Goal: Transaction & Acquisition: Purchase product/service

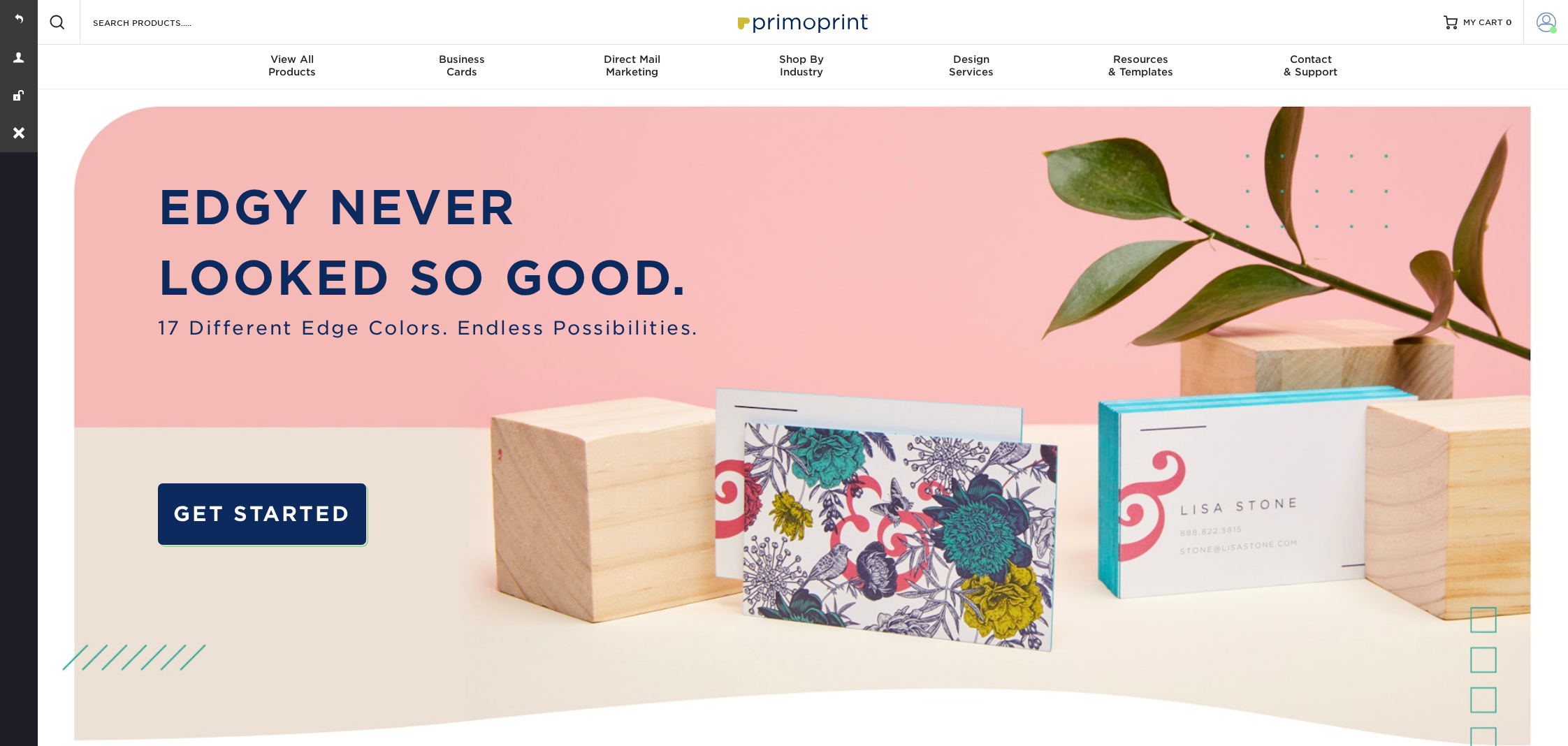
click at [1543, 22] on span at bounding box center [1546, 22] width 19 height 19
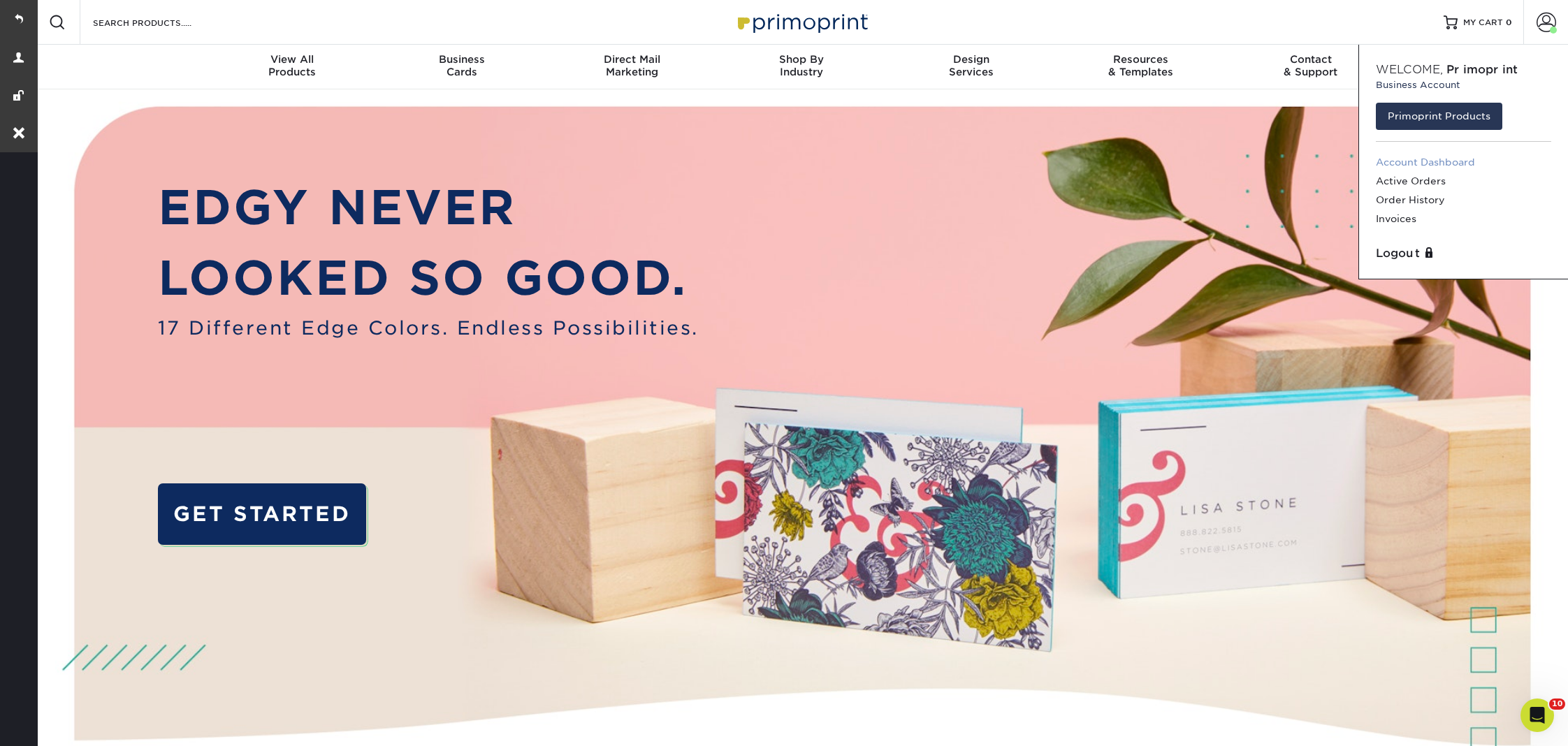
click at [1414, 159] on link "Account Dashboard" at bounding box center [1463, 163] width 176 height 19
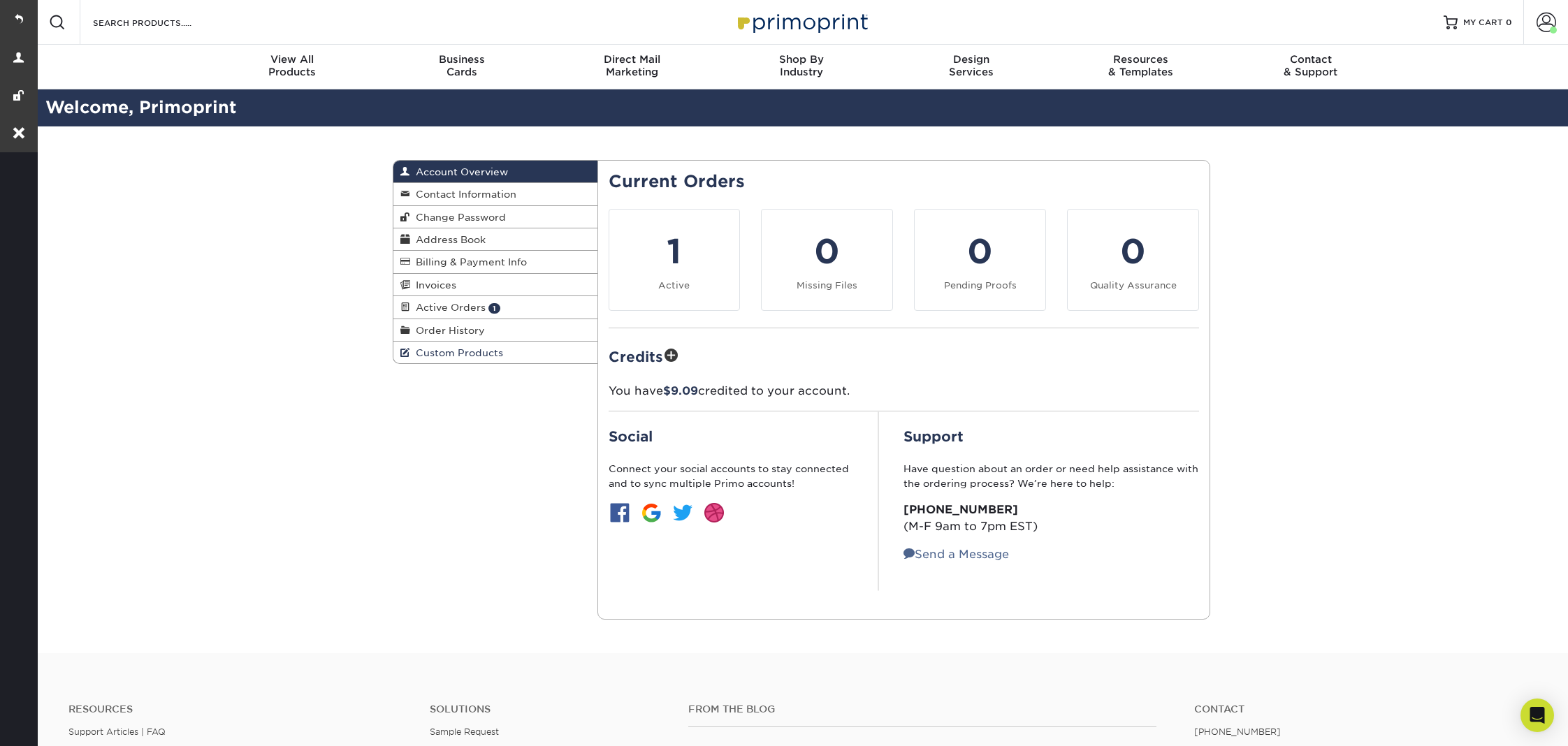
click at [476, 352] on span "Custom Products" at bounding box center [456, 352] width 93 height 11
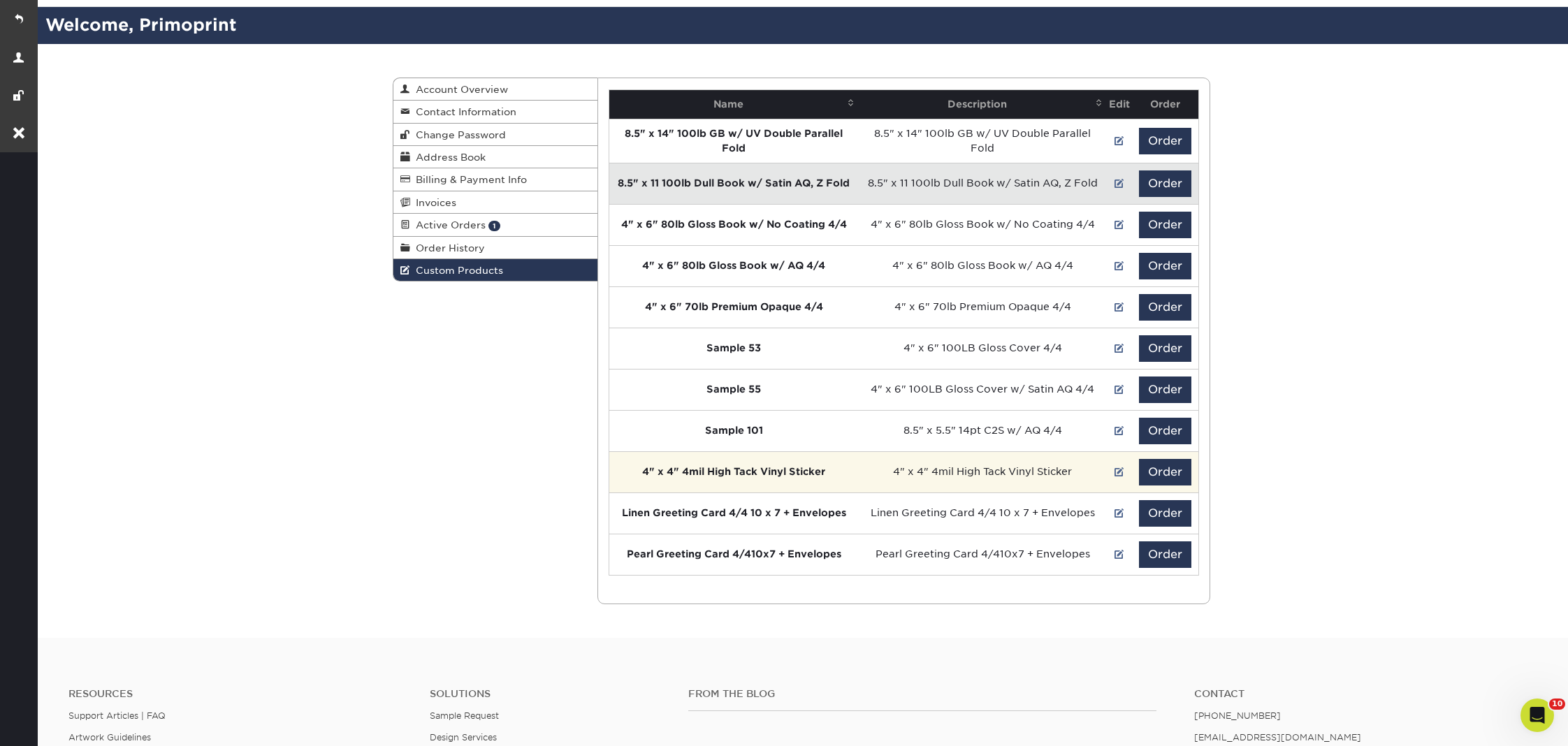
scroll to position [87, 0]
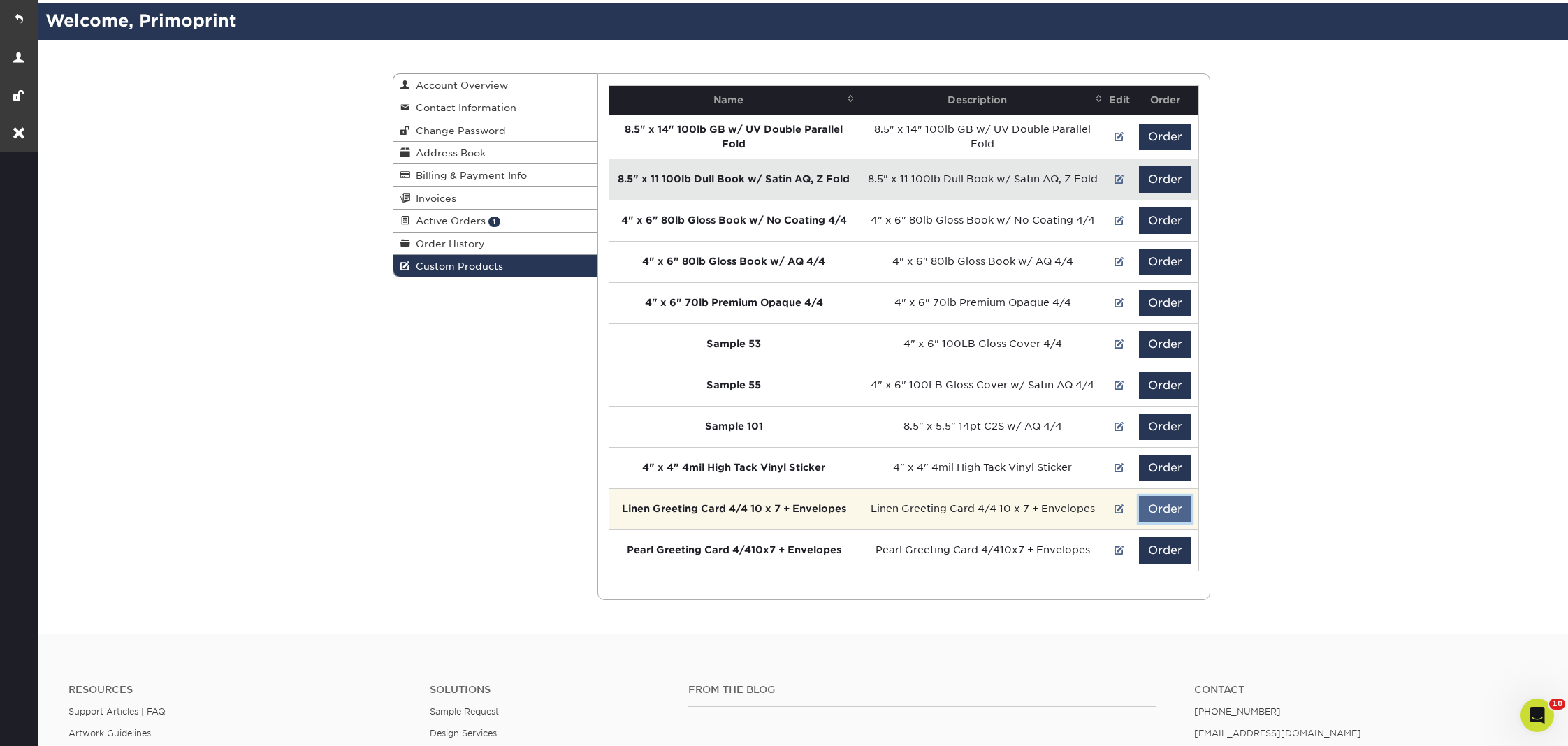
click at [1180, 506] on button "Order" at bounding box center [1165, 509] width 52 height 26
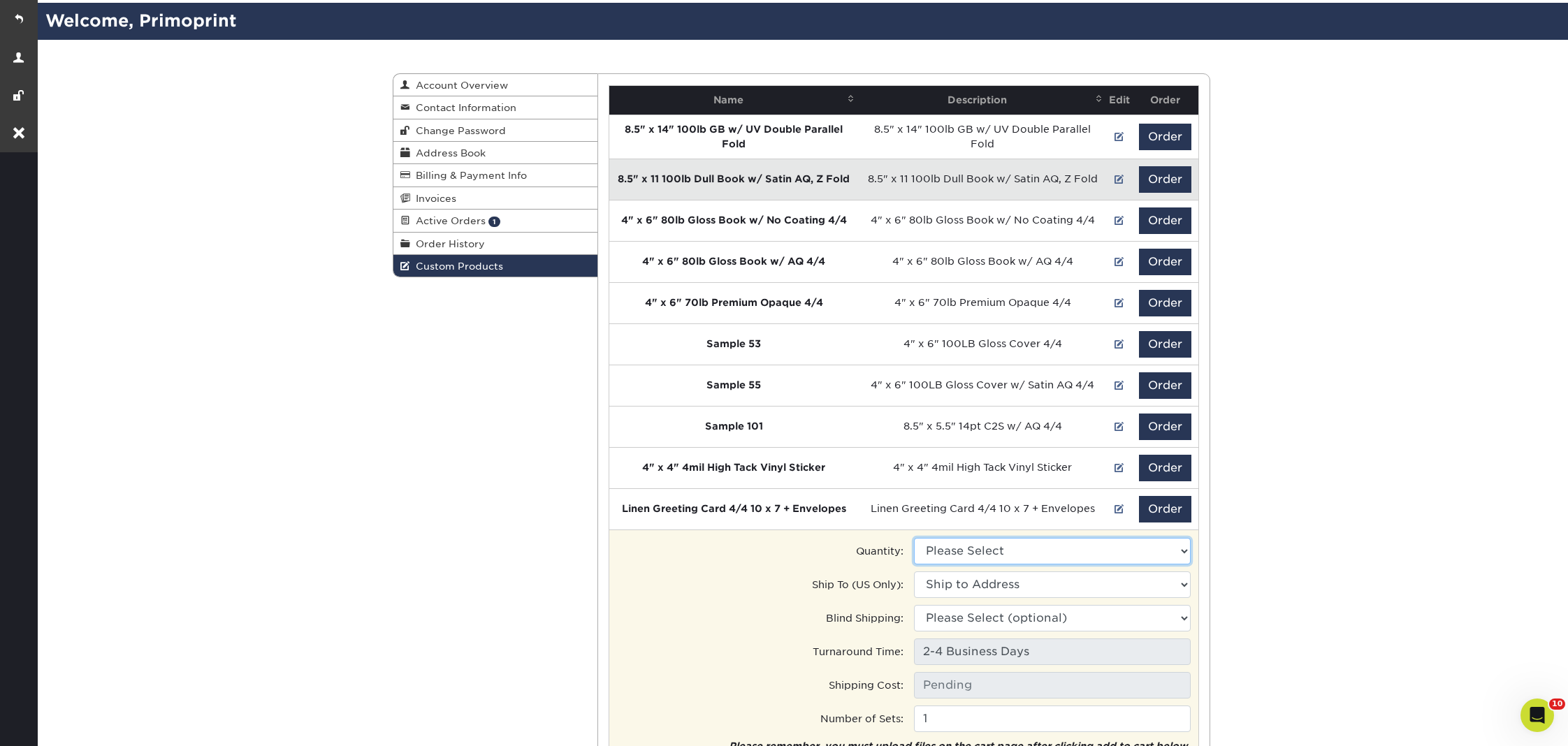
click at [1028, 544] on select "Please Select 100 - $183.31" at bounding box center [1052, 551] width 276 height 26
select select "0"
click at [914, 538] on select "Please Select 100 - $183.31" at bounding box center [1052, 551] width 276 height 26
type input "UPS Ground: $15.89"
click at [967, 586] on select "Ship to Address 22410 Market St, Cornelius, NC 66 5th Ave, New York, NY 10330 D…" at bounding box center [1052, 585] width 276 height 26
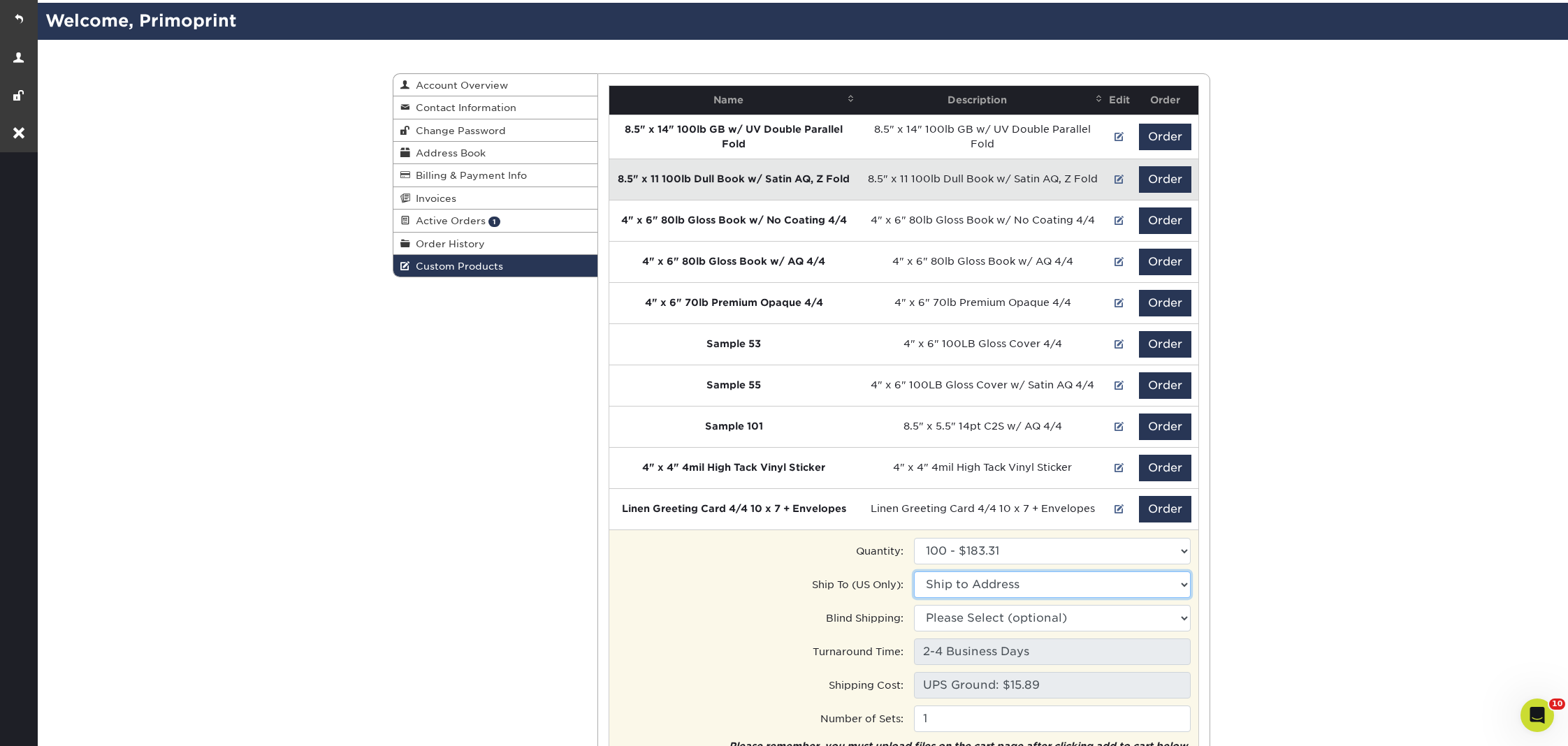
select select "276418"
click at [914, 572] on select "Ship to Address Jen Manning • 22410 Market St, Cornelius, NC NYC Test Address •…" at bounding box center [1052, 585] width 276 height 26
click at [963, 614] on select "Please Select (optional) 22410 Market St, Cornelius, NC 66 5th Ave, New York, N…" at bounding box center [1052, 618] width 276 height 26
select select "276418"
click at [914, 605] on select "Please Select (optional) Jen Manning • 22410 Market St, Cornelius, NC NYC Test …" at bounding box center [1052, 618] width 276 height 26
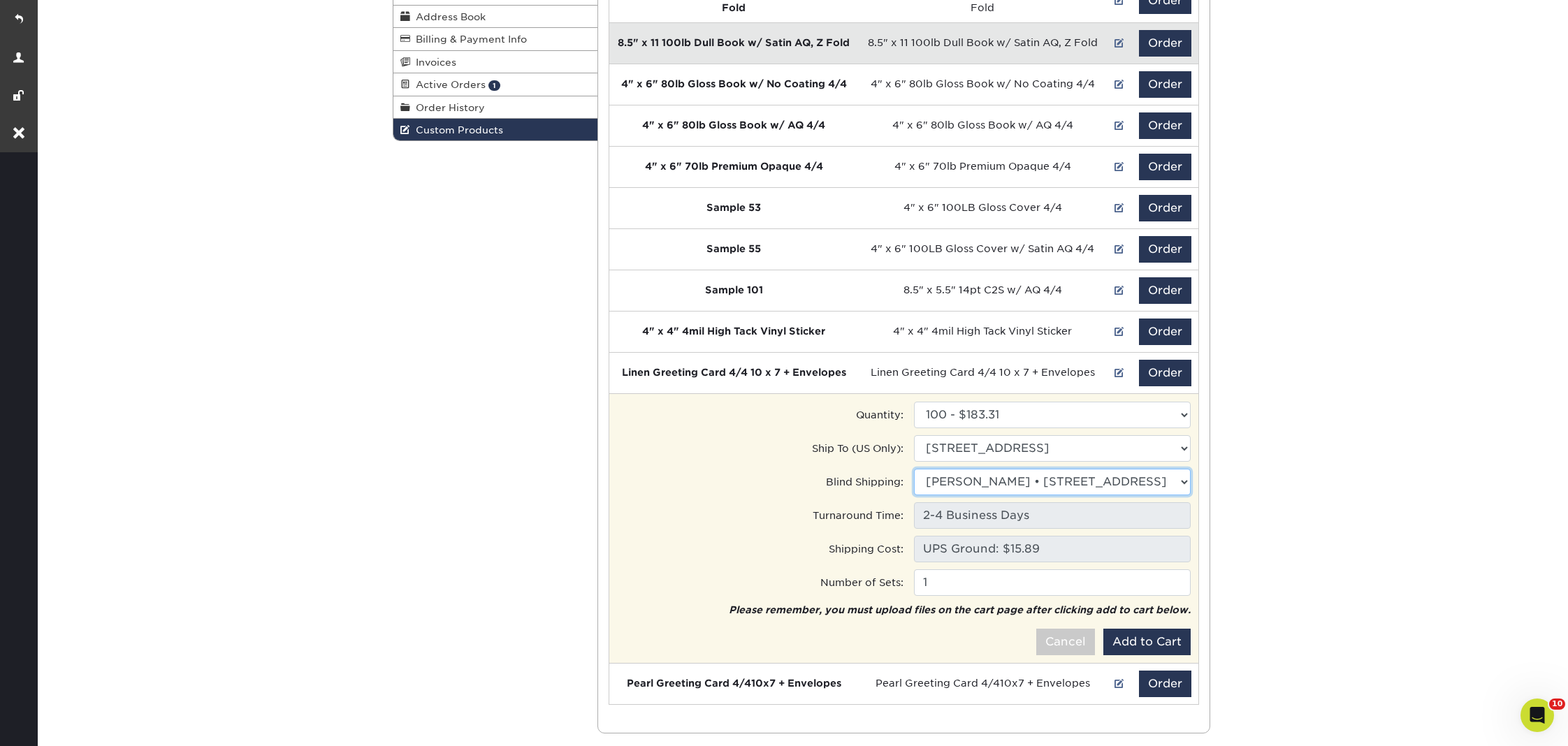
scroll to position [240, 0]
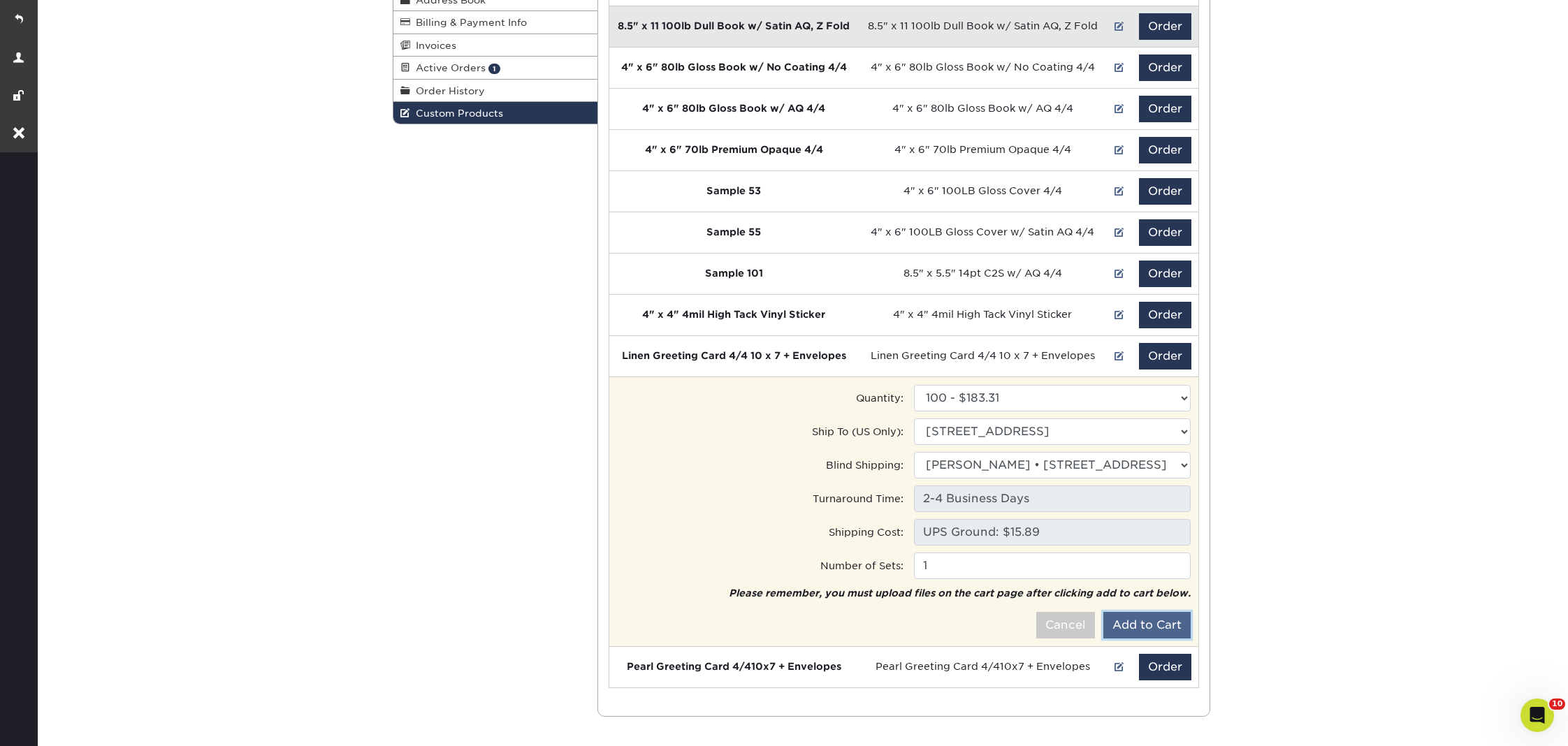
click at [1164, 613] on button "Add to Cart" at bounding box center [1147, 625] width 87 height 26
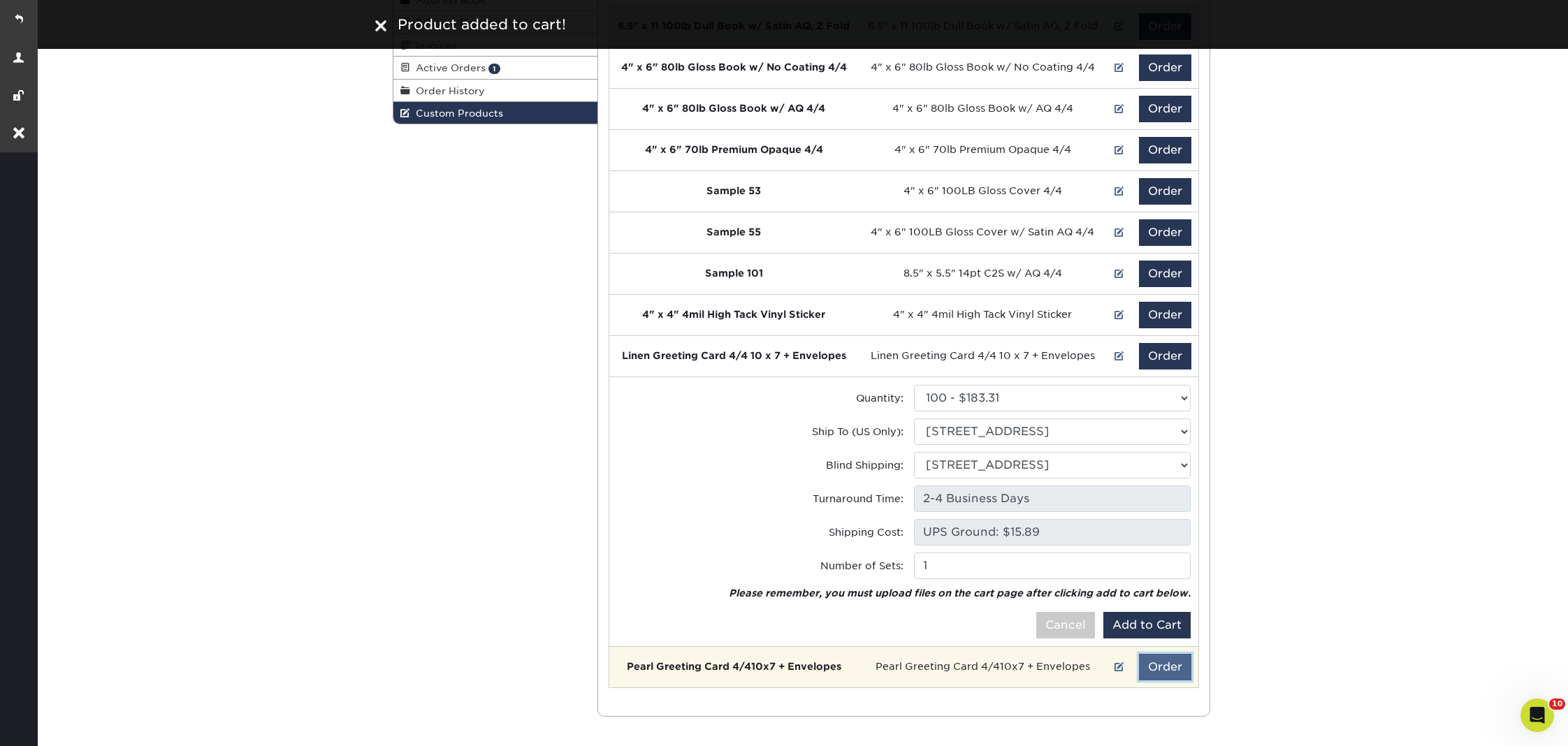
click at [1170, 661] on button "Order" at bounding box center [1165, 667] width 52 height 26
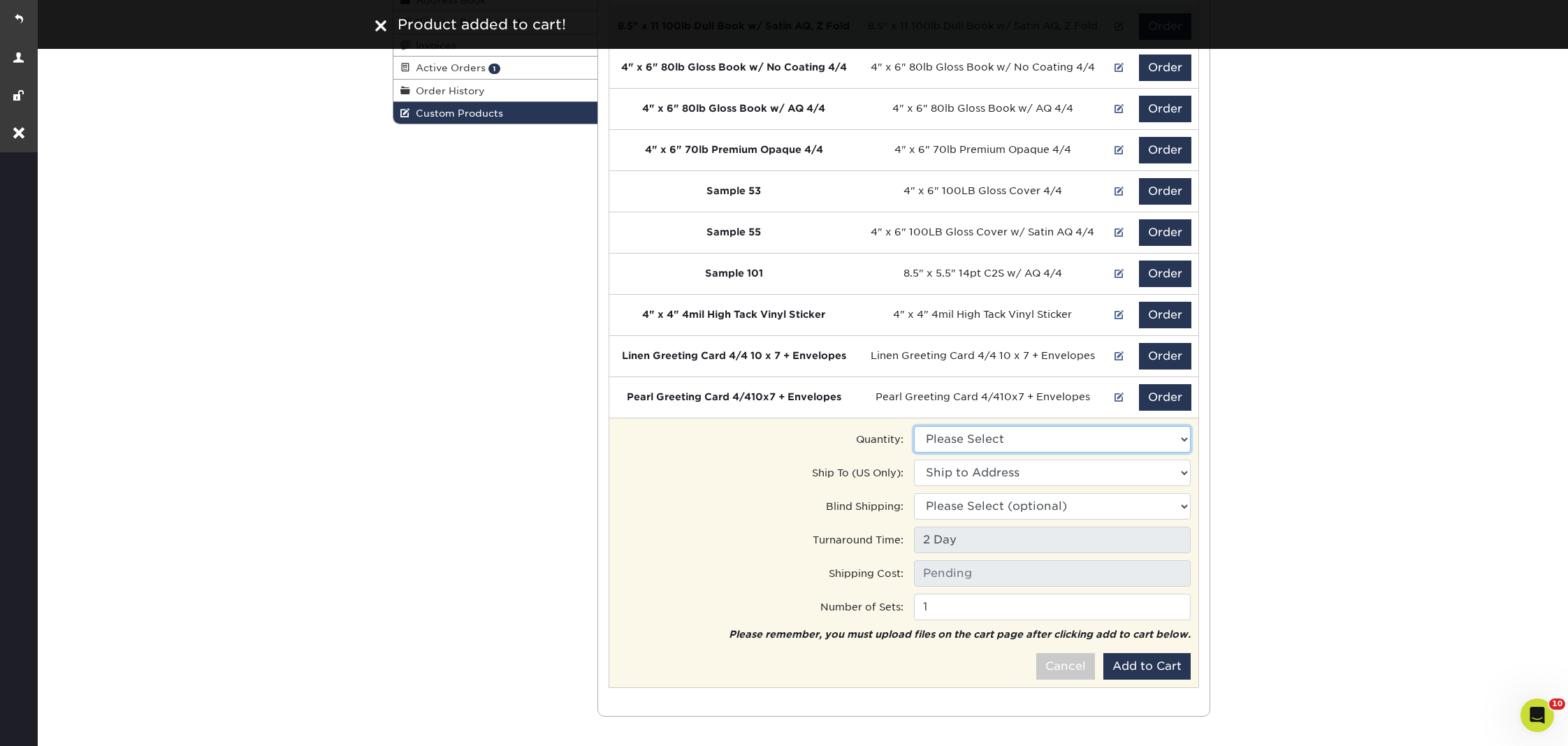
click at [1049, 437] on select "Please Select 100 - $210.27" at bounding box center [1052, 439] width 276 height 26
select select "0"
click at [914, 426] on select "Please Select 100 - $210.27" at bounding box center [1052, 439] width 276 height 26
type input "UPS Ground: $17.06"
click at [1000, 469] on select "Ship to Address 22410 Market St, Cornelius, NC 66 5th Ave, New York, NY 10330 D…" at bounding box center [1052, 473] width 276 height 26
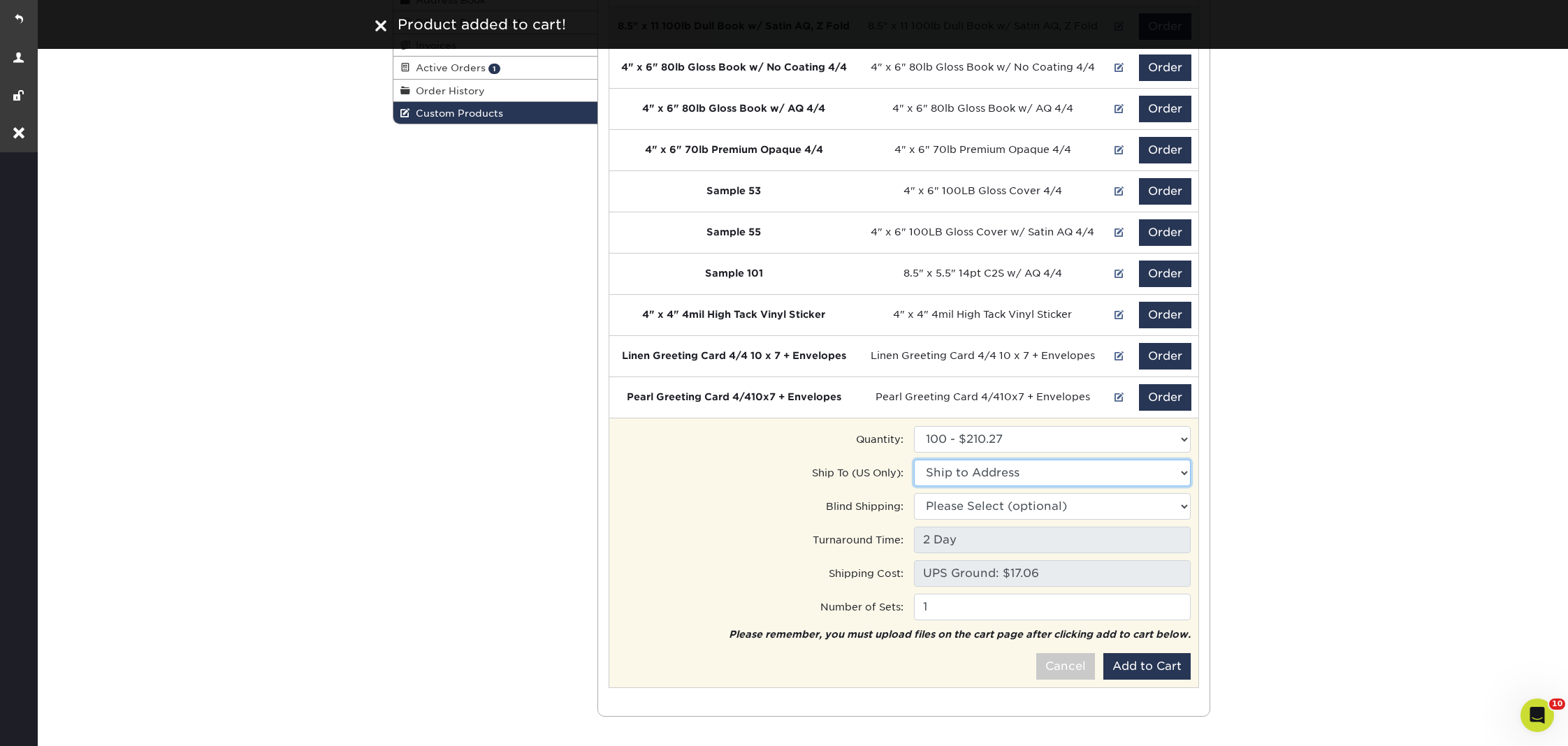
select select "276418"
click at [914, 460] on select "Ship to Address Jen Manning • 22410 Market St, Cornelius, NC NYC Test Address •…" at bounding box center [1052, 473] width 276 height 26
click at [986, 503] on select "Please Select (optional) 22410 Market St, Cornelius, NC 66 5th Ave, New York, N…" at bounding box center [1052, 506] width 276 height 26
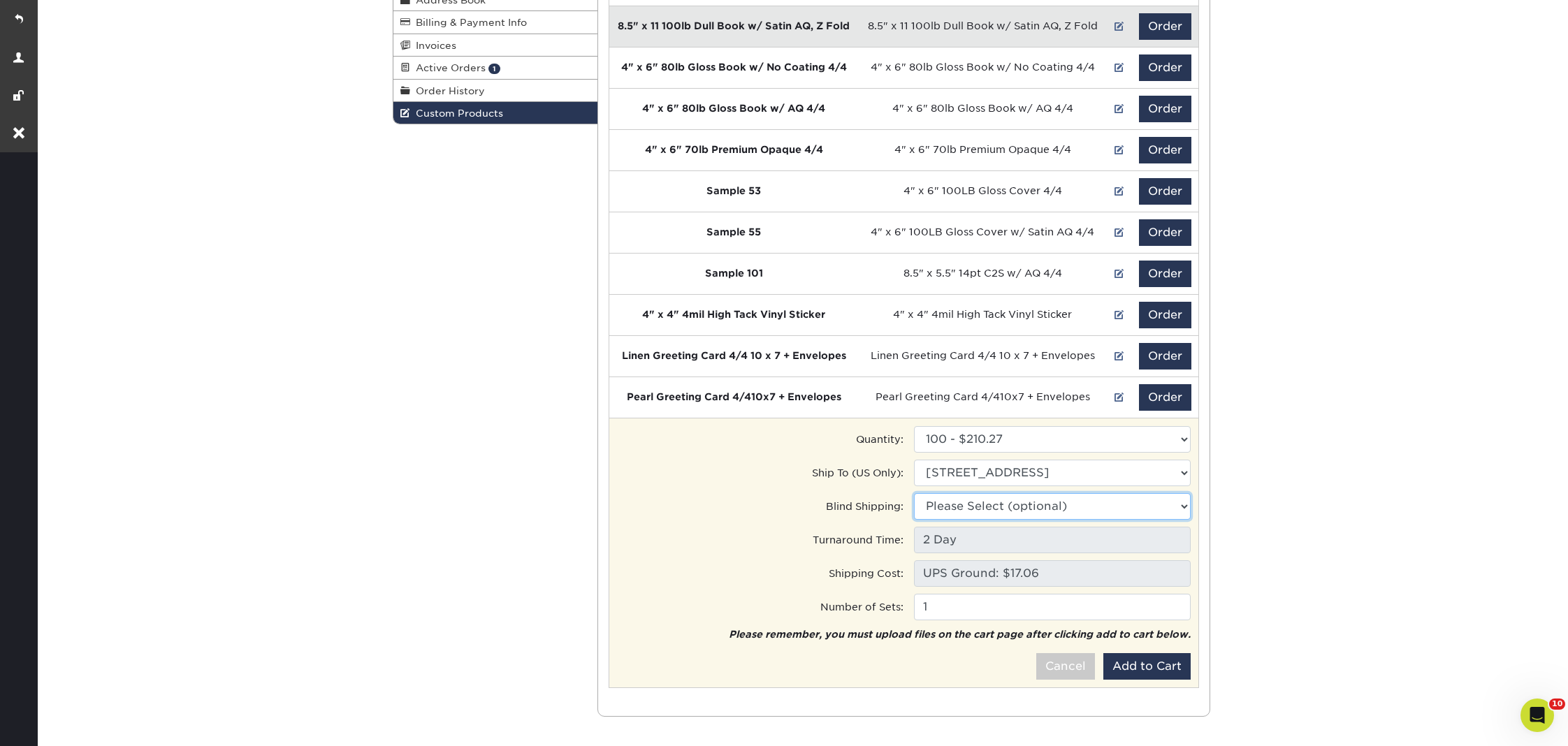
select select "276418"
click at [914, 493] on select "Please Select (optional) Jen Manning • 22410 Market St, Cornelius, NC NYC Test …" at bounding box center [1052, 506] width 276 height 26
click at [1156, 673] on td "Please remember, you must upload files on the cart page after clicking add to c…" at bounding box center [904, 654] width 575 height 54
click at [1153, 666] on button "Add to Cart" at bounding box center [1147, 666] width 87 height 26
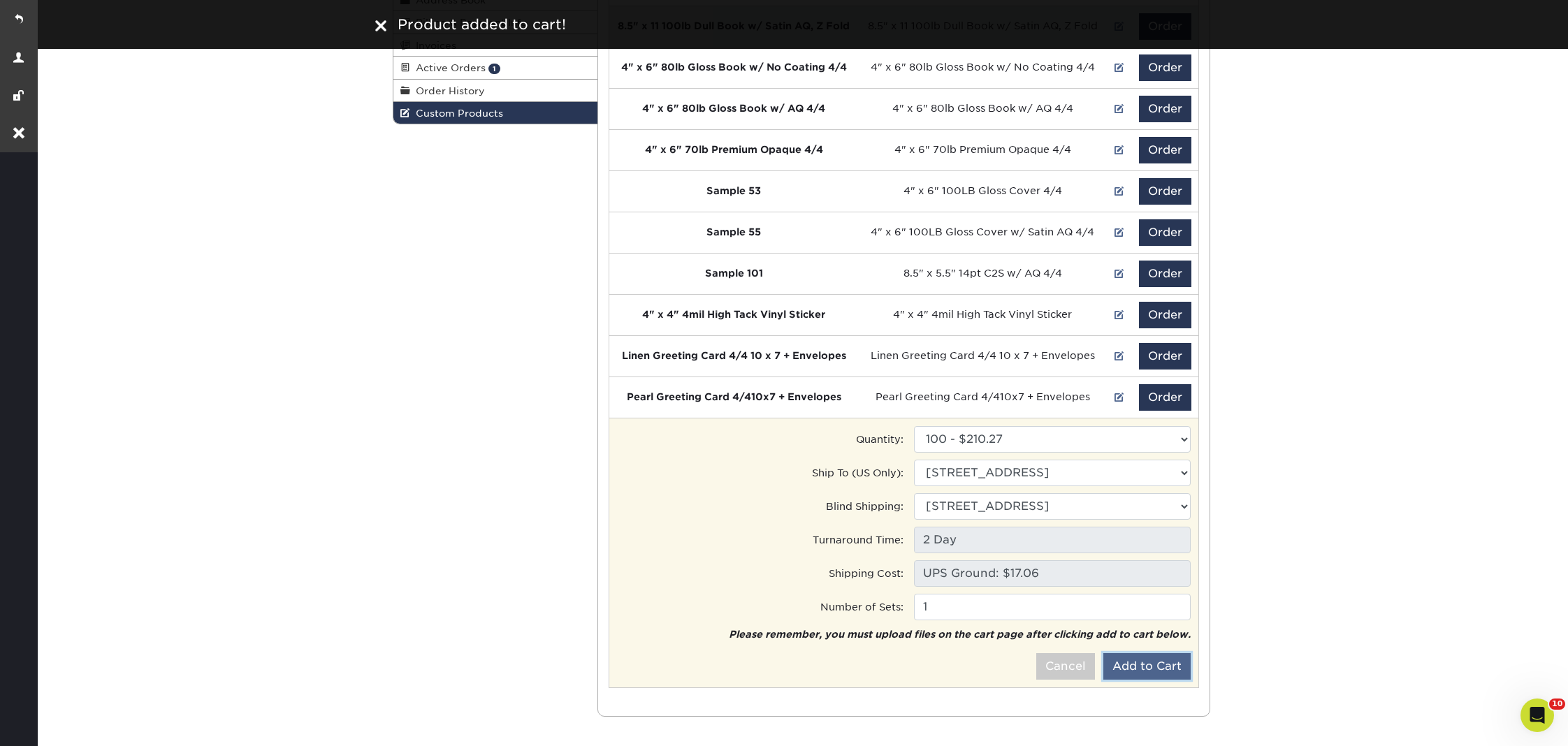
scroll to position [0, 0]
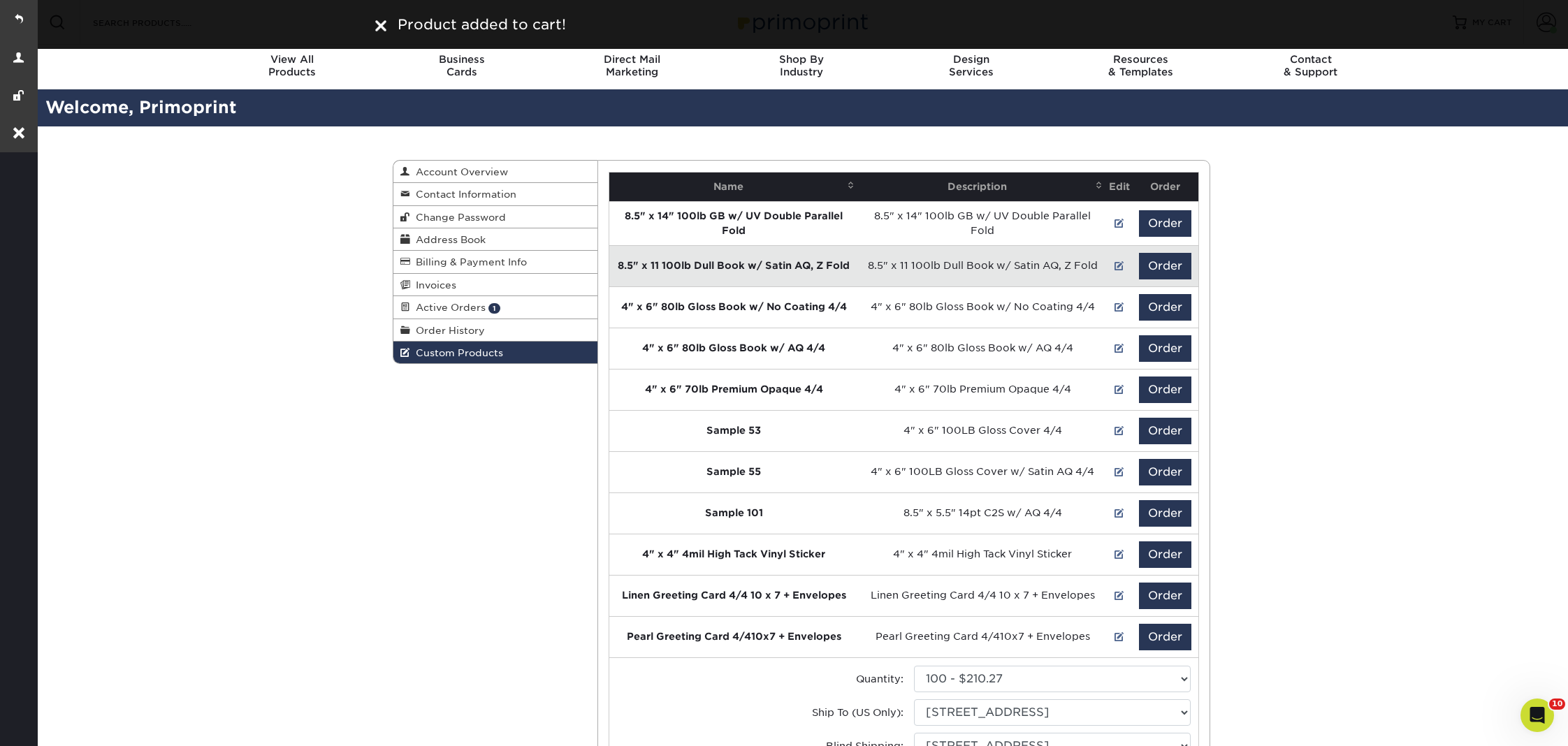
click at [386, 33] on div at bounding box center [380, 24] width 11 height 21
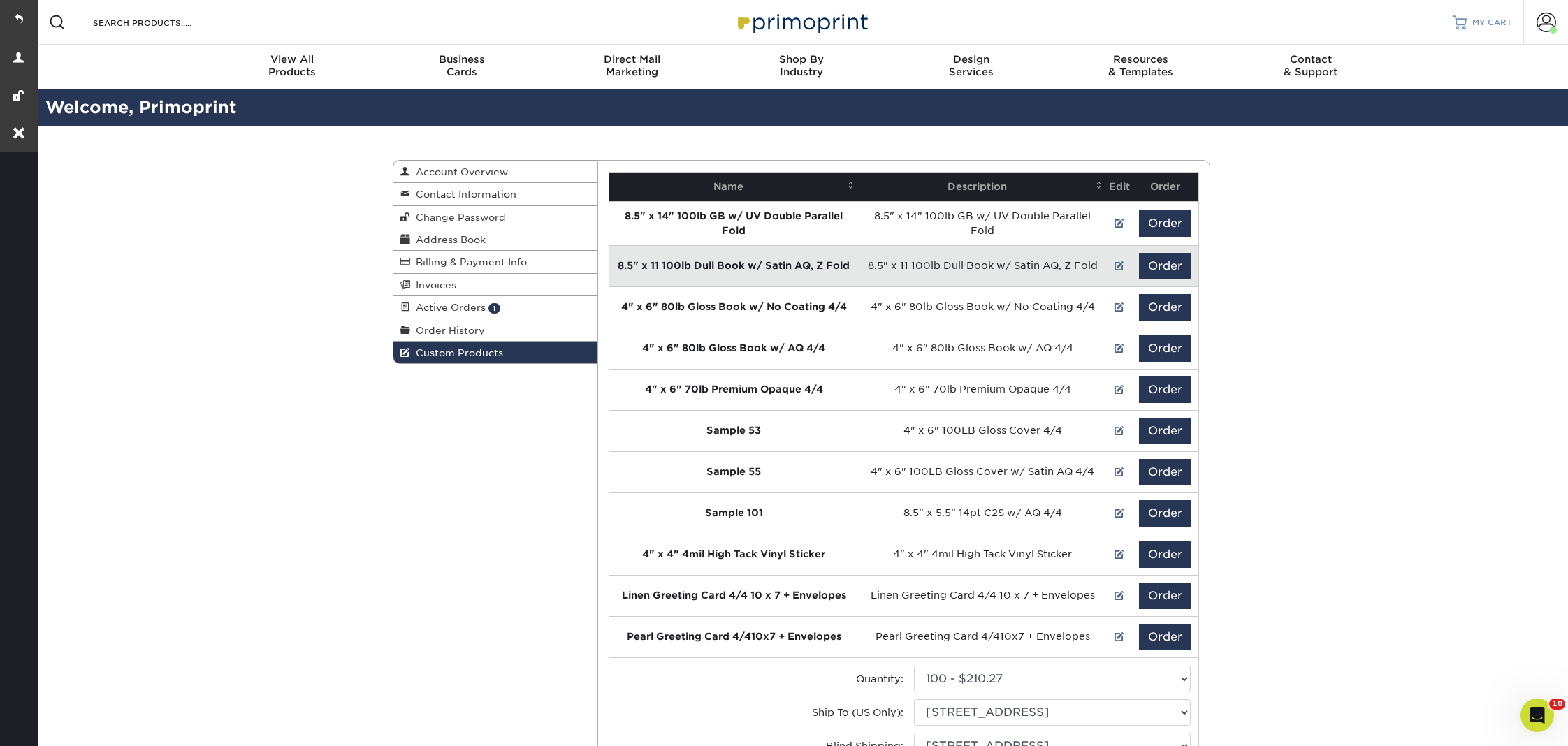
click at [1473, 24] on span "MY CART" at bounding box center [1493, 23] width 40 height 12
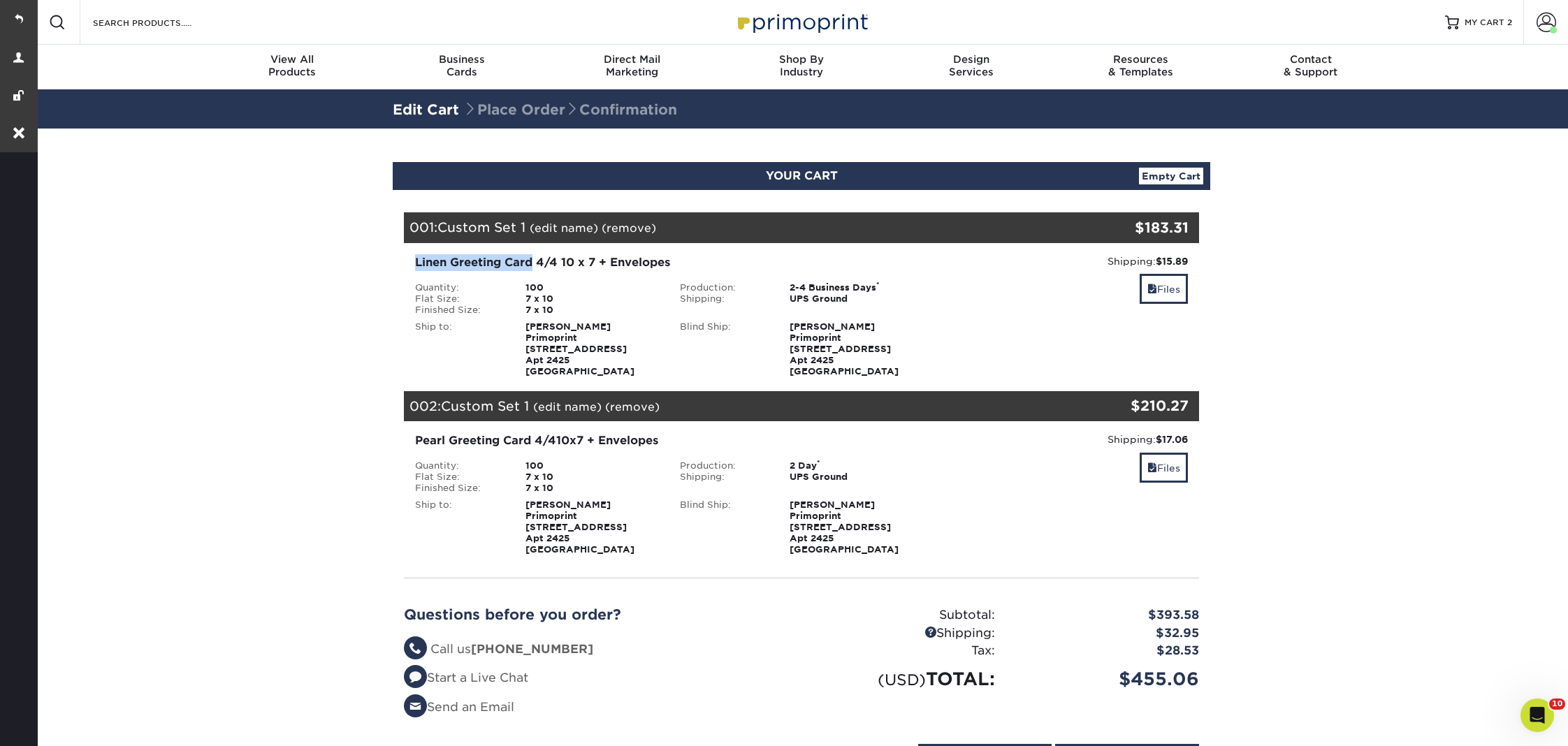
drag, startPoint x: 534, startPoint y: 261, endPoint x: 410, endPoint y: 255, distance: 124.1
click at [410, 255] on div "Linen Greeting Card 4/4 10 x 7 + Envelopes Quantity: 100 Flat Size: 7 x 10 Fini…" at bounding box center [669, 316] width 529 height 123
copy div "Linen Greeting Card"
click at [564, 231] on link "(edit name)" at bounding box center [564, 227] width 68 height 13
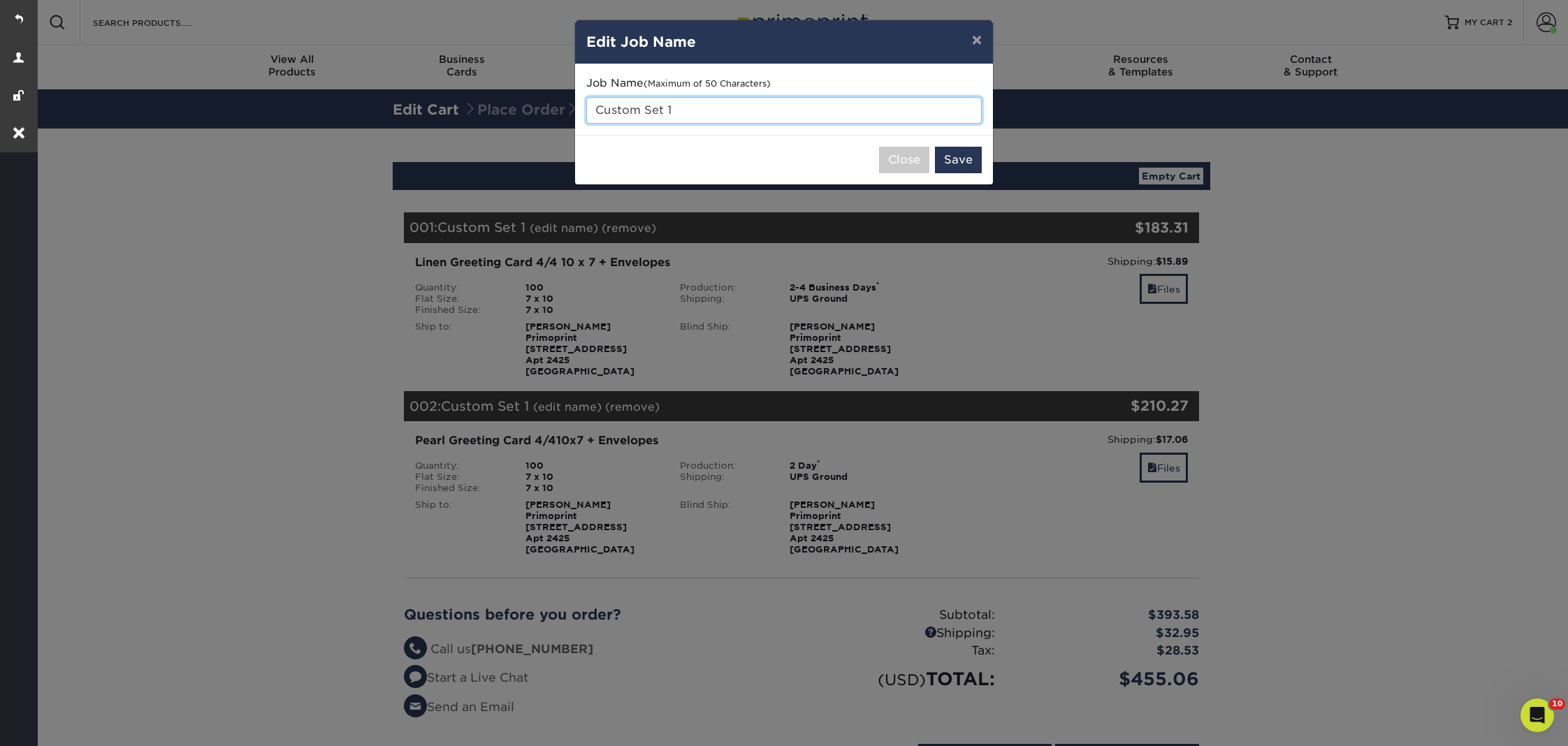
drag, startPoint x: 671, startPoint y: 110, endPoint x: 471, endPoint y: 112, distance: 200.0
click at [471, 112] on div "× Edit Job Name Job Name (Maximum of 50 Characters) Custom Set 1 Close Save" at bounding box center [784, 373] width 1568 height 746
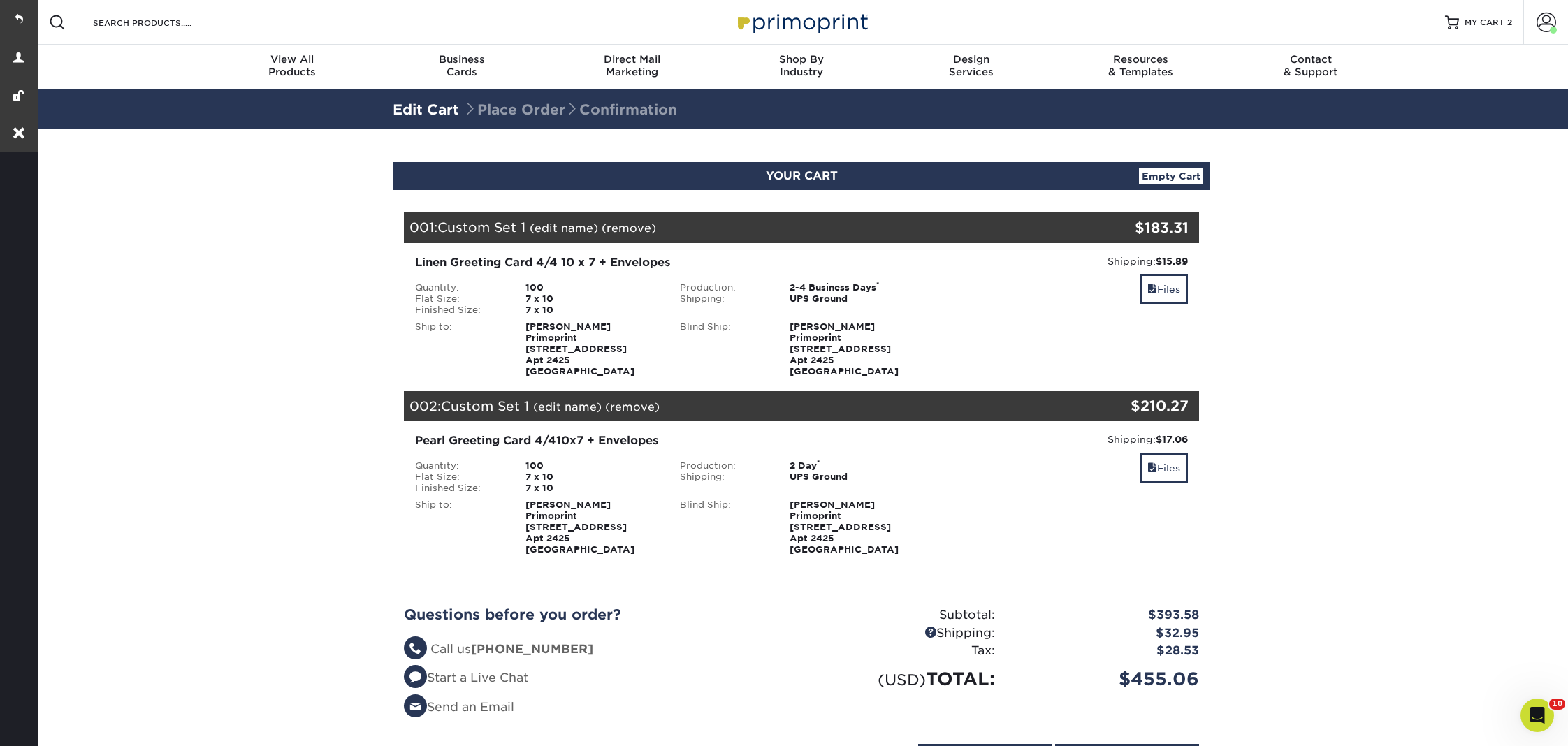
click at [574, 224] on link "(edit name)" at bounding box center [564, 227] width 68 height 13
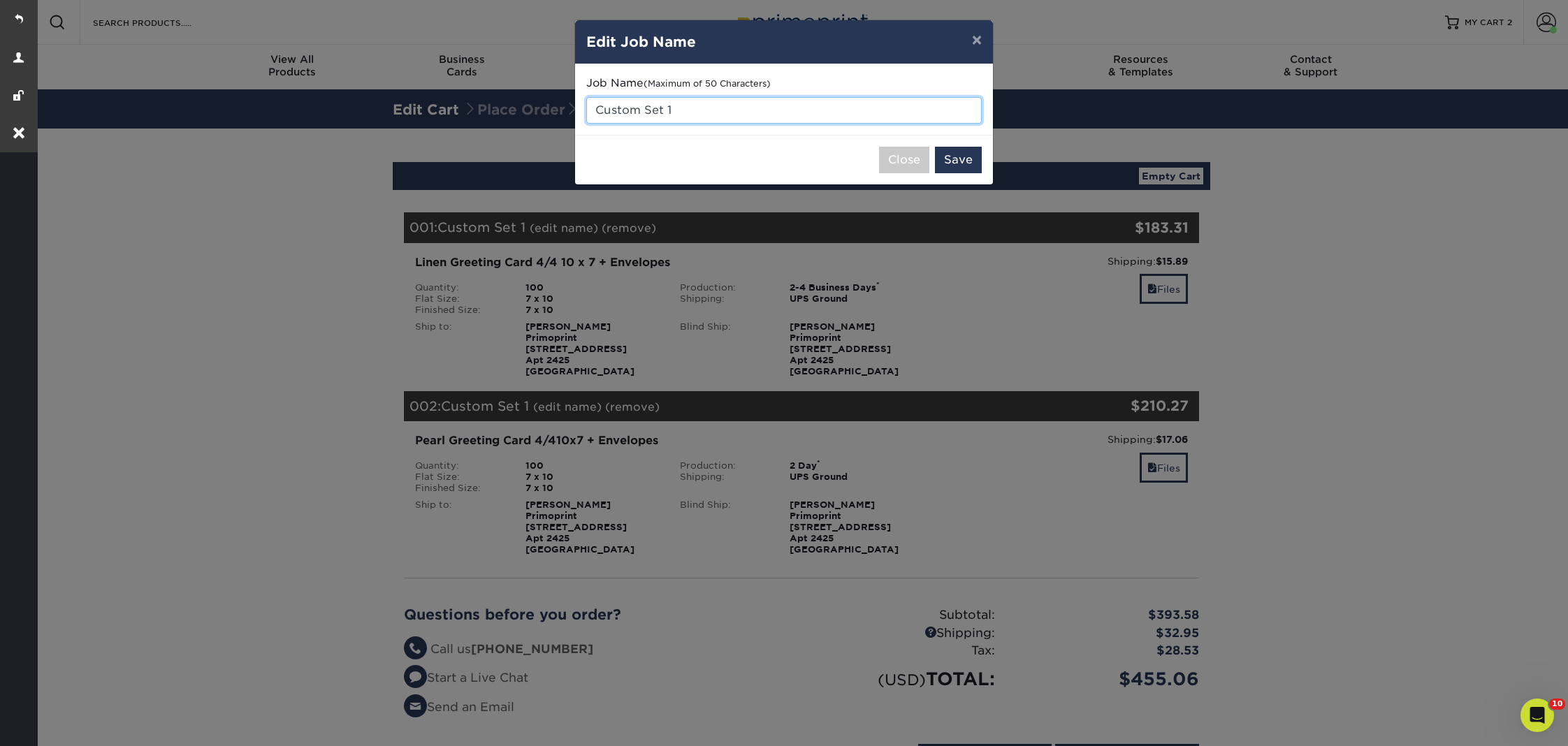
drag, startPoint x: 693, startPoint y: 112, endPoint x: 564, endPoint y: 111, distance: 129.0
click at [564, 111] on div "× Edit Job Name Job Name (Maximum of 50 Characters) Custom Set 1 Close Save" at bounding box center [784, 373] width 1568 height 746
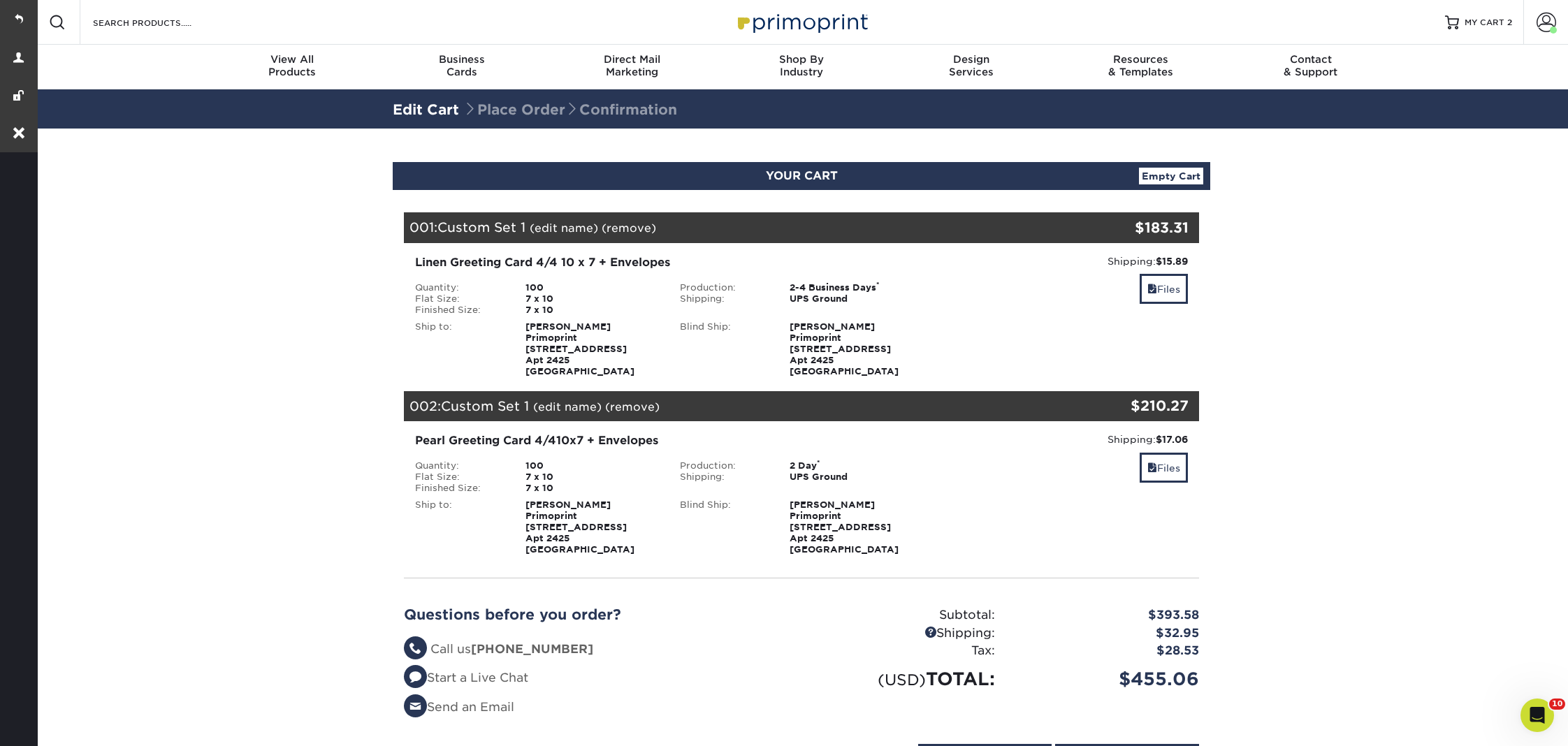
click at [558, 218] on div "001: Custom Set 1 (edit name) (remove) Are you sure you want to remove this pro…" at bounding box center [735, 227] width 663 height 31
click at [558, 221] on link "(edit name)" at bounding box center [564, 227] width 68 height 13
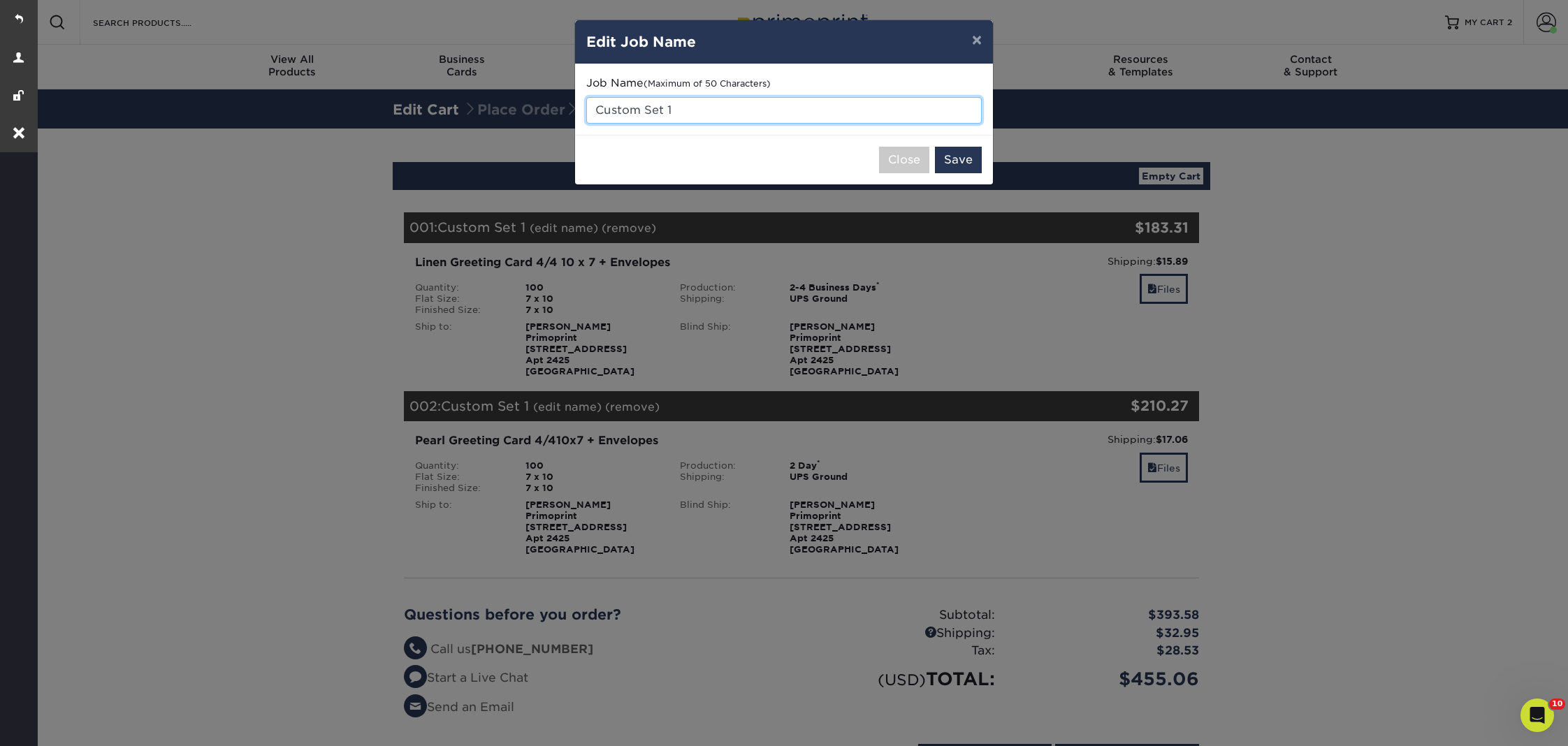
drag, startPoint x: 687, startPoint y: 111, endPoint x: 592, endPoint y: 109, distance: 95.0
click at [592, 109] on input "Custom Set 1" at bounding box center [784, 110] width 395 height 26
paste input "Linen Greeting Card"
type input "Linen Greeting Card"
click at [963, 150] on button "Save" at bounding box center [958, 160] width 47 height 26
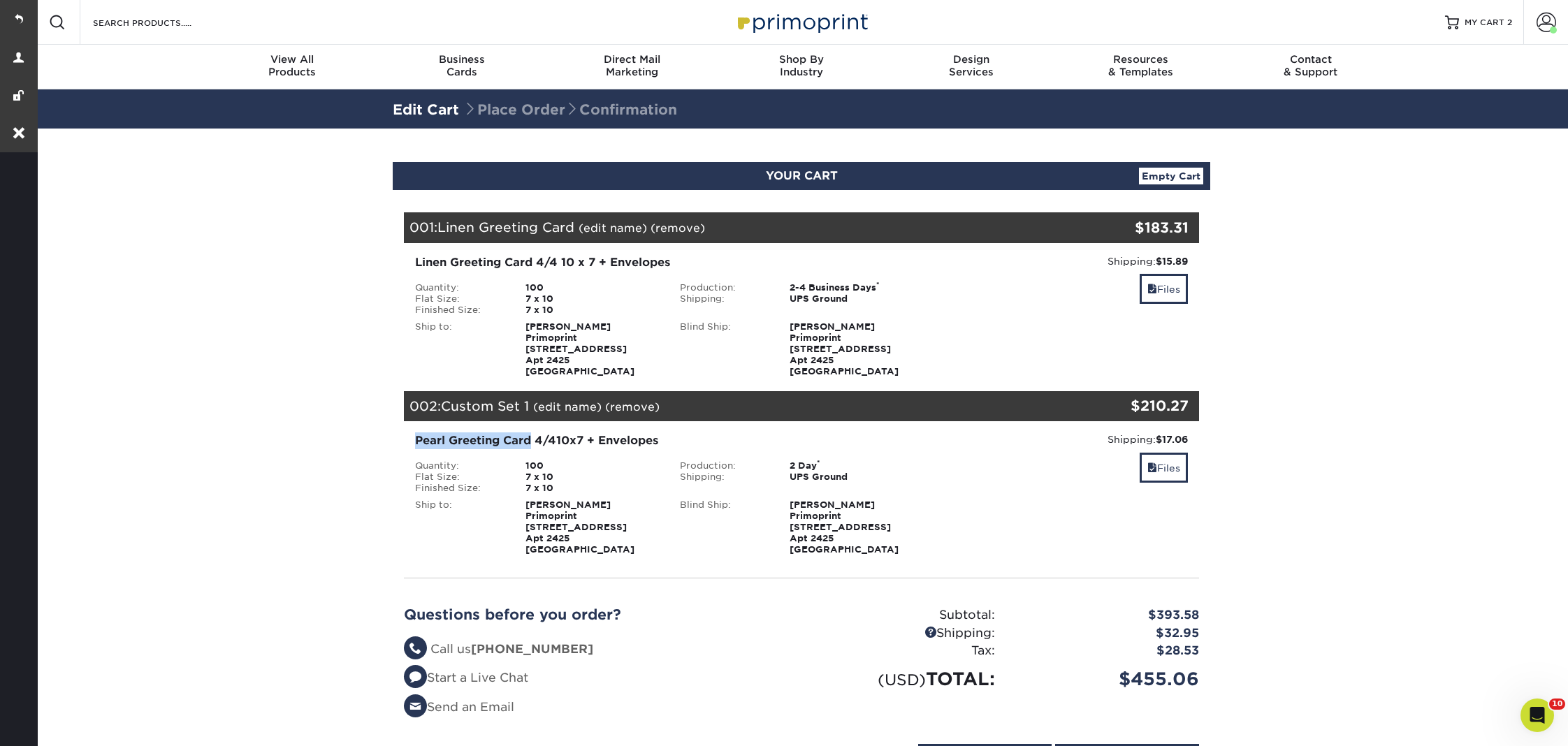
drag, startPoint x: 502, startPoint y: 438, endPoint x: 399, endPoint y: 434, distance: 103.1
click at [399, 434] on div "Pearl Greeting Card 4/410x7 + Envelopes Quantity: 100 Flat Size: 7 x 10 Finishe…" at bounding box center [801, 494] width 816 height 145
copy div "Pearl Greeting Card"
click at [586, 406] on link "(edit name)" at bounding box center [568, 407] width 68 height 13
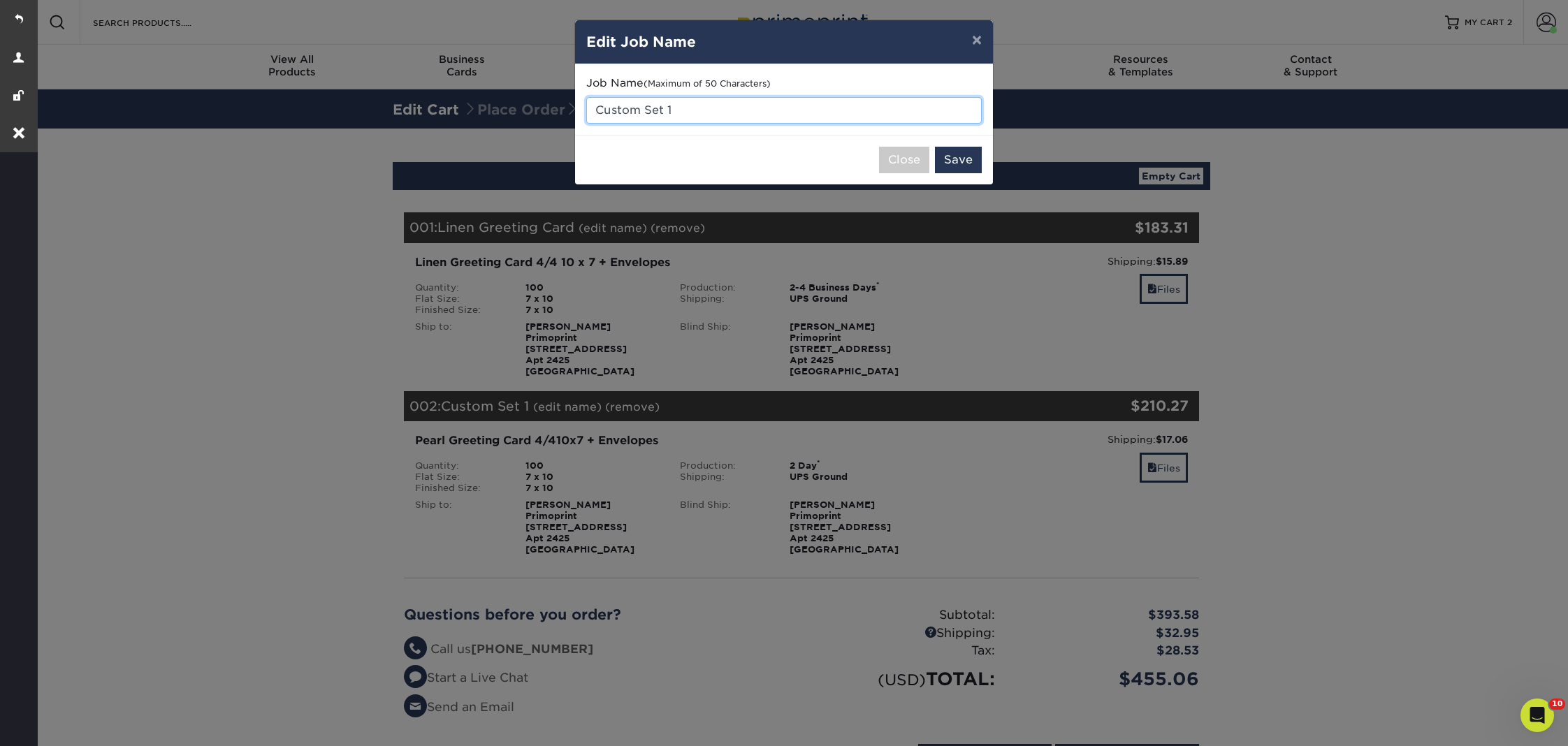
drag, startPoint x: 693, startPoint y: 113, endPoint x: 583, endPoint y: 113, distance: 110.0
click at [583, 113] on div "Job Name (Maximum of 50 Characters) Custom Set 1" at bounding box center [784, 100] width 418 height 71
paste input "Pearl Greeting Card"
type input "Pearl Greeting Card"
click at [972, 149] on button "Save" at bounding box center [958, 160] width 47 height 26
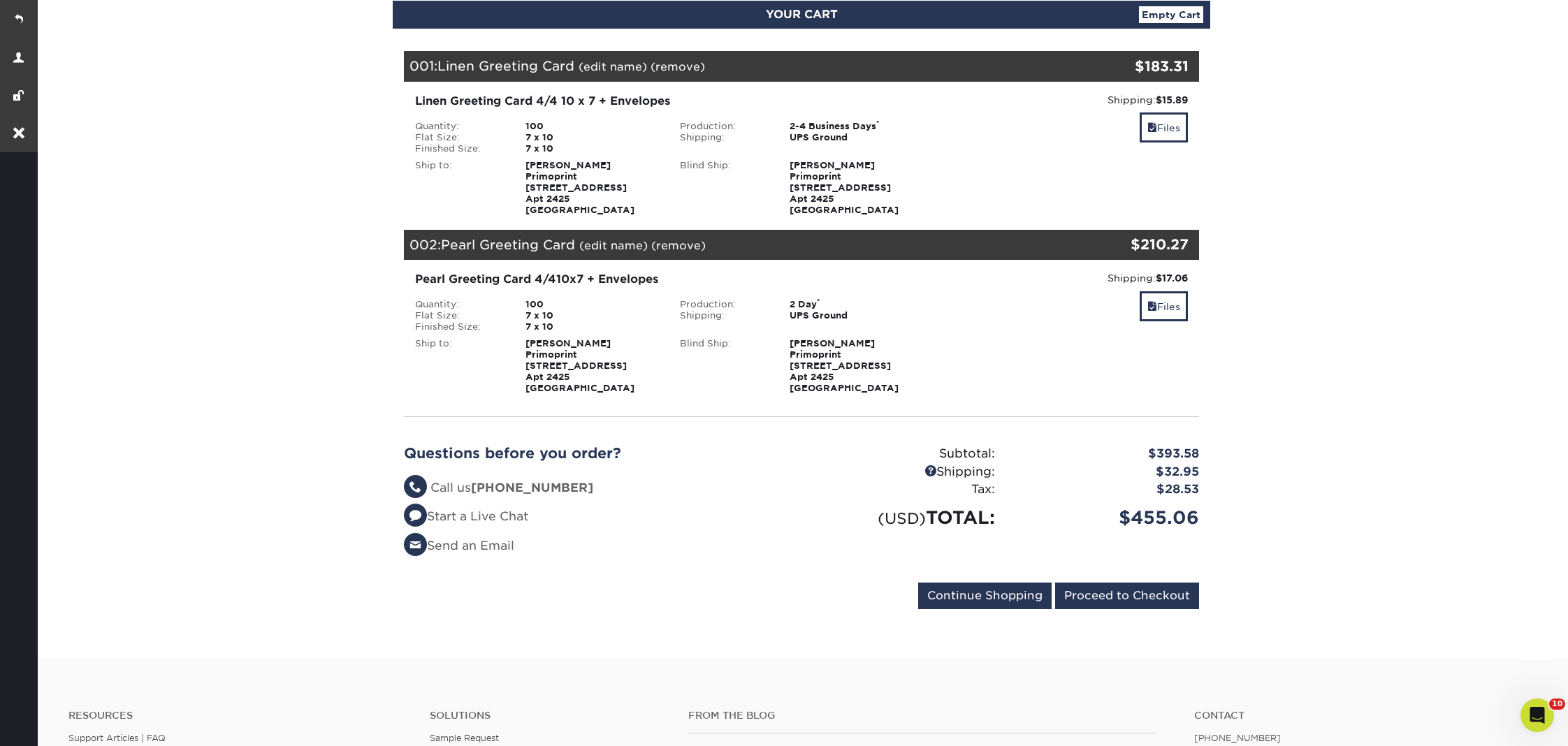
scroll to position [210, 0]
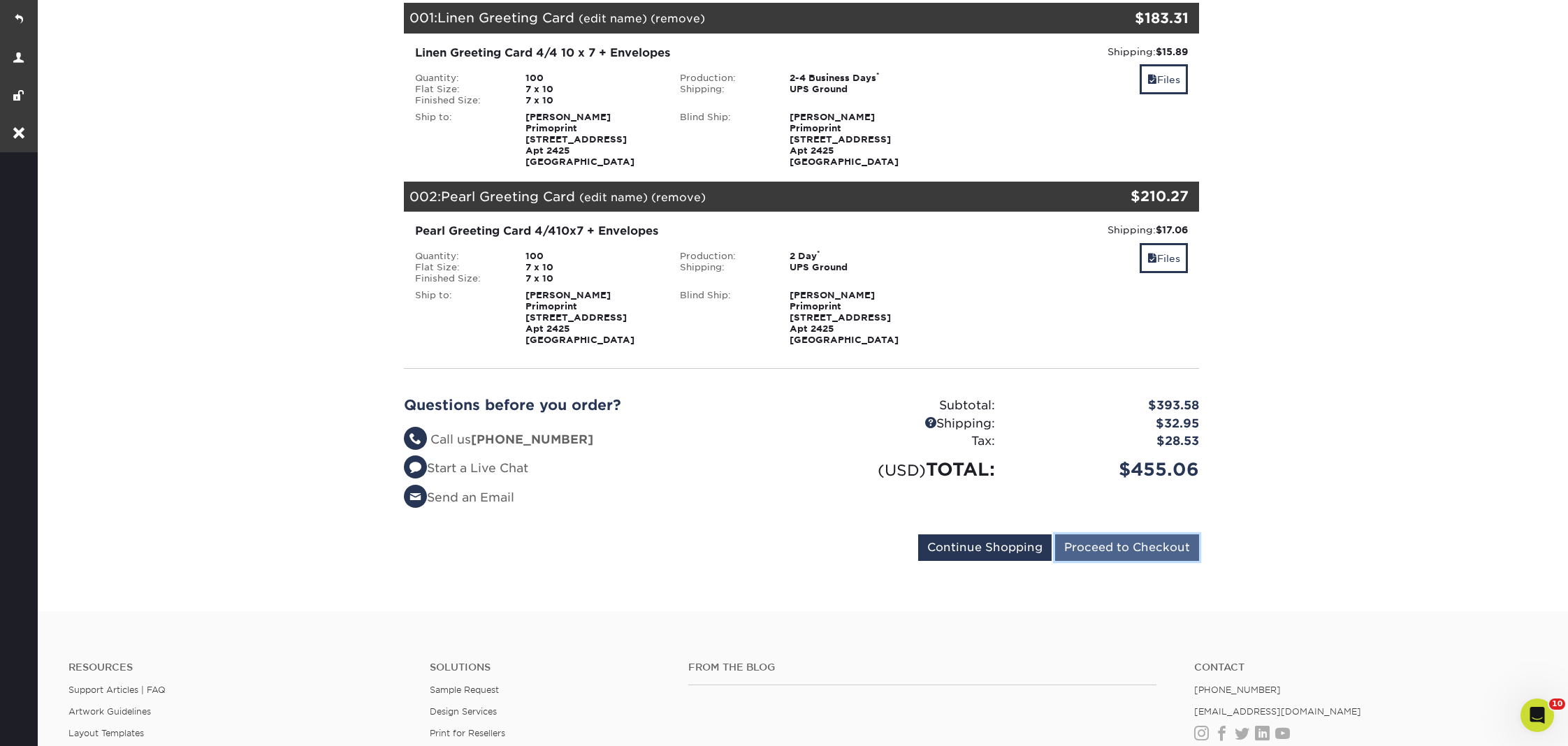
click at [1136, 546] on input "Proceed to Checkout" at bounding box center [1127, 547] width 144 height 26
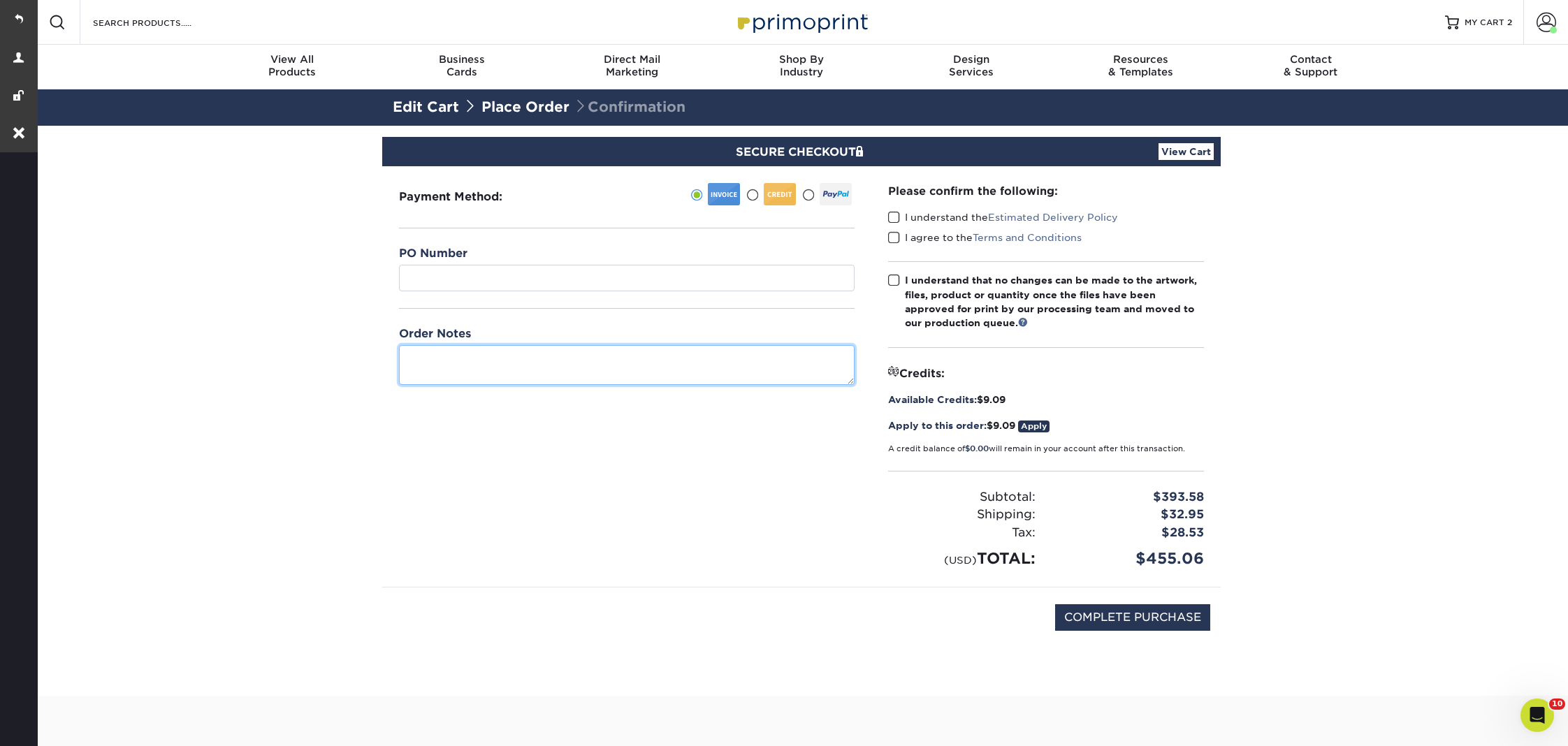
click at [463, 364] on textarea at bounding box center [626, 366] width 456 height 40
